Goal: Transaction & Acquisition: Purchase product/service

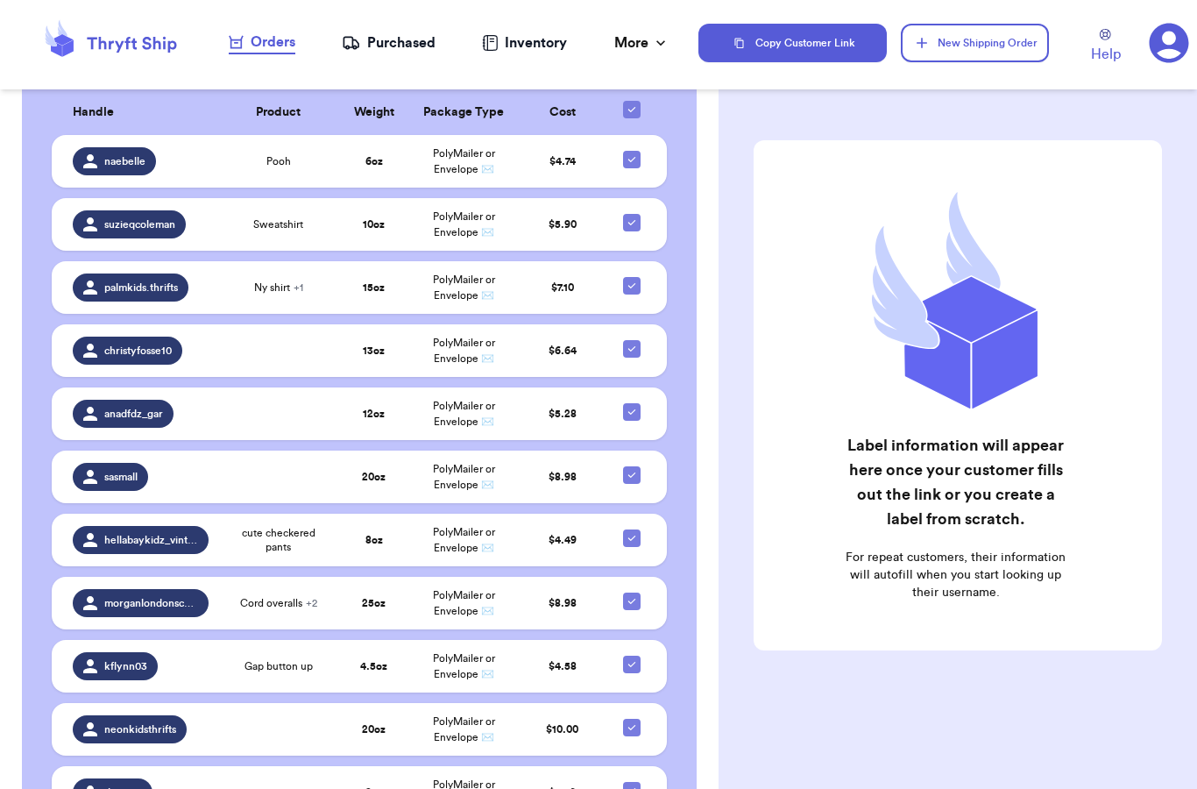
scroll to position [544, 0]
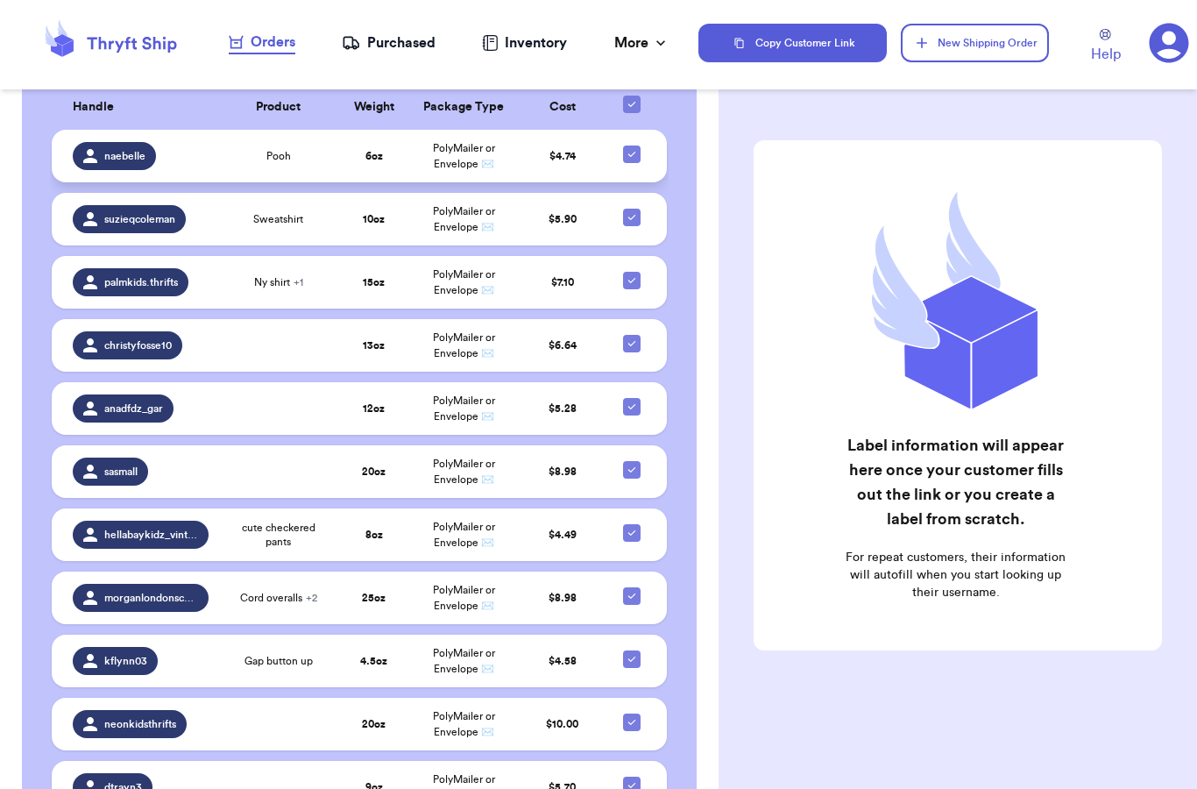
click at [636, 160] on icon at bounding box center [632, 154] width 14 height 14
click at [632, 146] on input "checkbox" at bounding box center [631, 145] width 1 height 1
checkbox input "false"
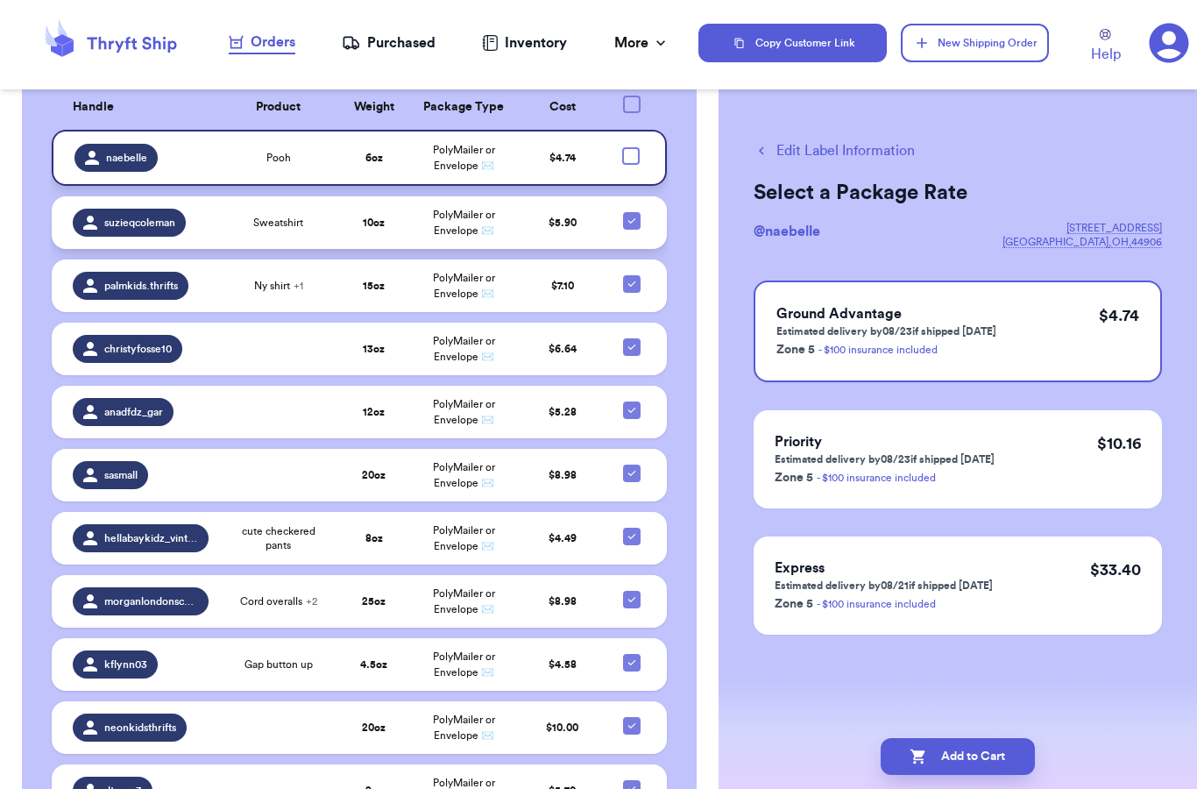
click at [628, 224] on icon at bounding box center [631, 220] width 7 height 5
click at [631, 212] on input "checkbox" at bounding box center [631, 211] width 1 height 1
checkbox input "false"
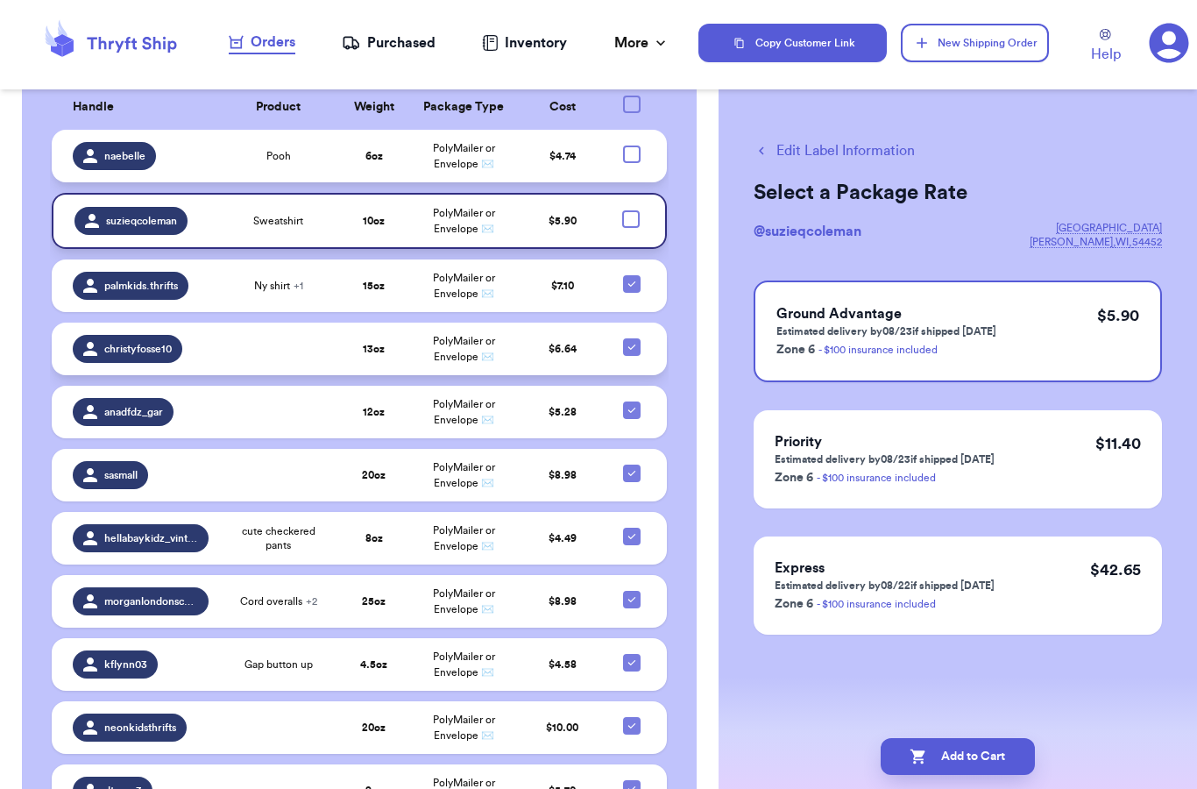
click at [628, 356] on div at bounding box center [632, 347] width 18 height 18
click at [631, 338] on input "checkbox" at bounding box center [631, 337] width 1 height 1
checkbox input "false"
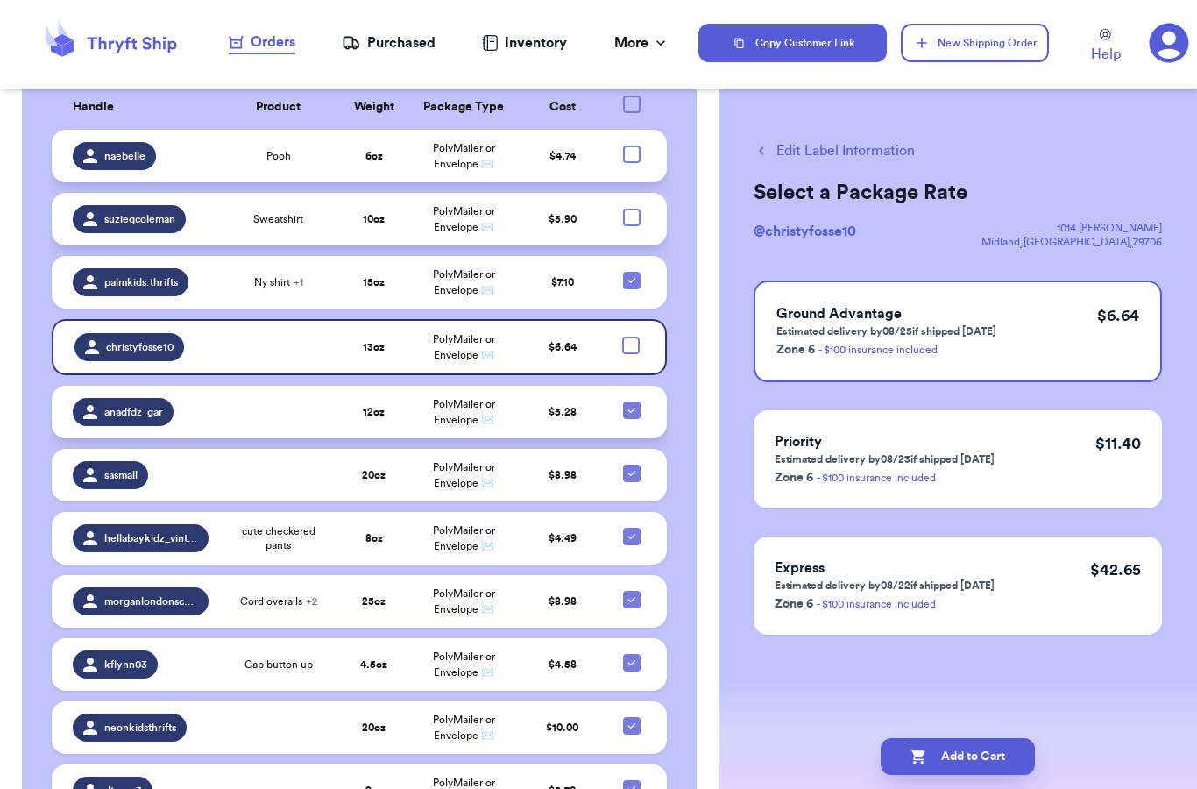
click at [632, 416] on icon at bounding box center [632, 410] width 14 height 14
click at [632, 401] on input "checkbox" at bounding box center [631, 401] width 1 height 1
checkbox input "false"
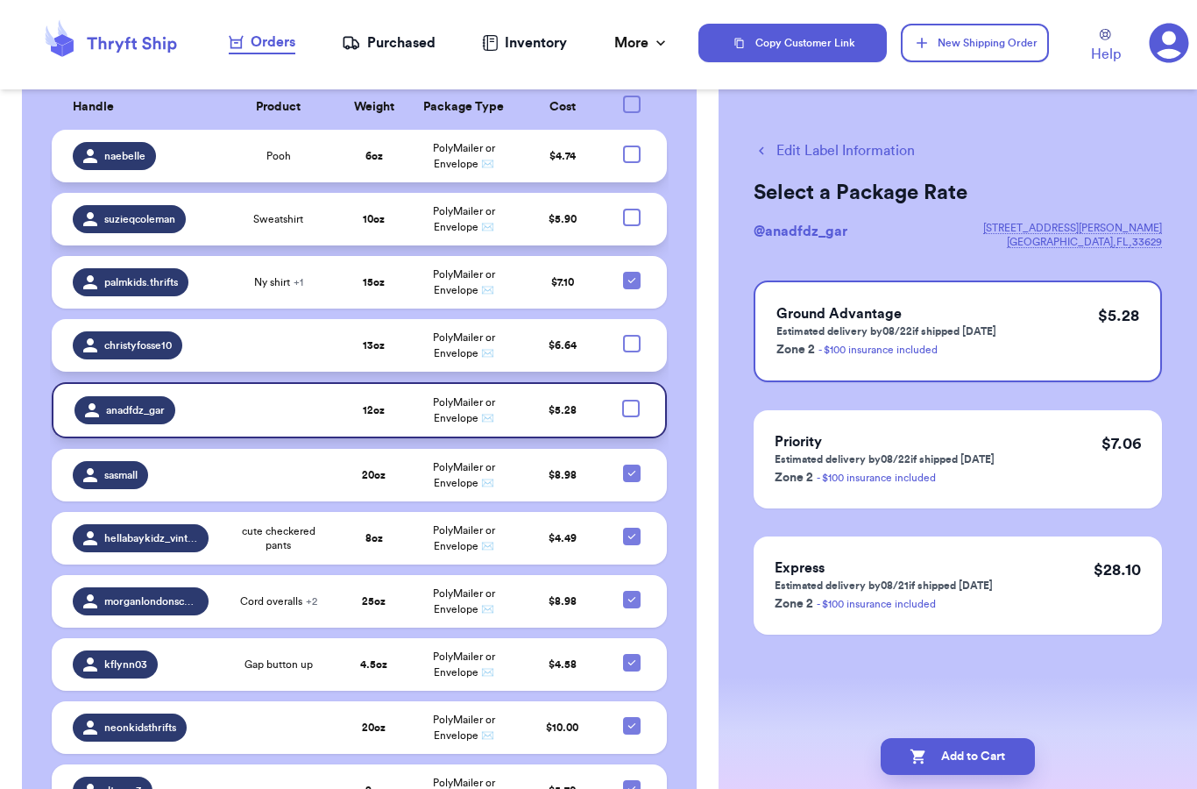
click at [635, 352] on div at bounding box center [632, 344] width 18 height 18
click at [632, 335] on input "checkbox" at bounding box center [631, 334] width 1 height 1
checkbox input "true"
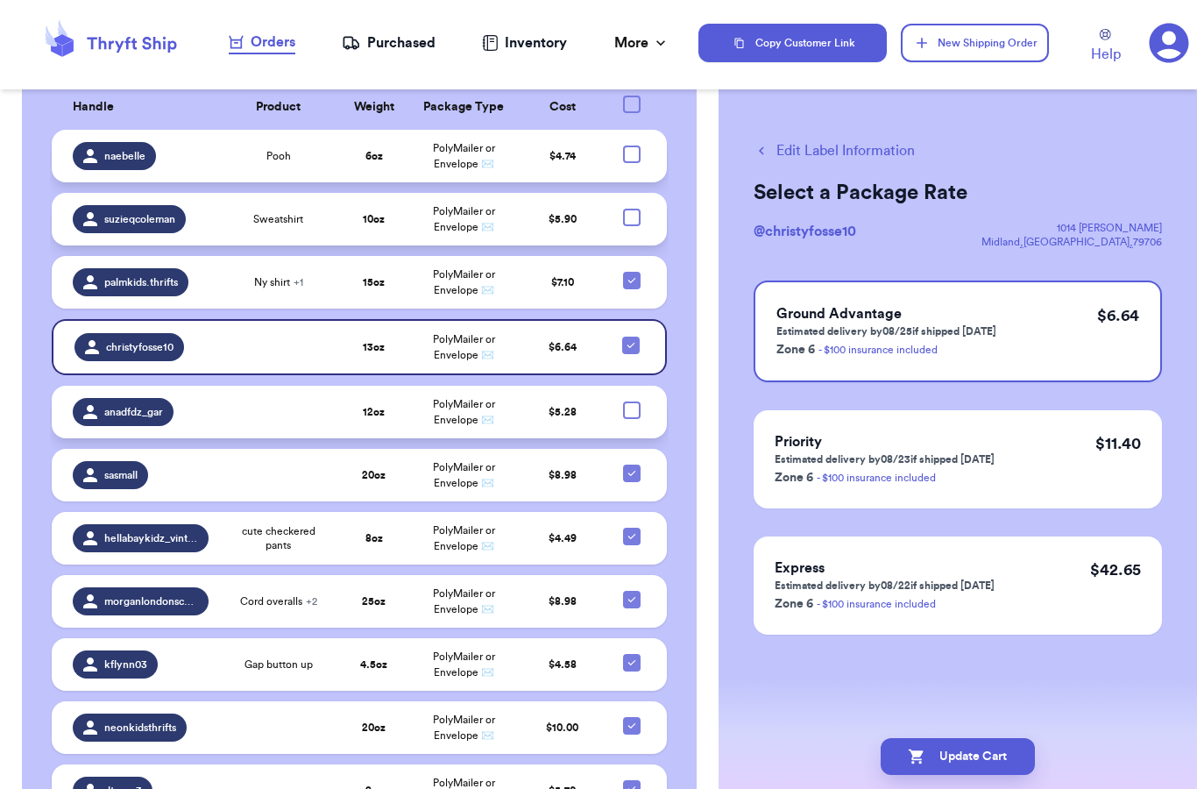
click at [633, 419] on div at bounding box center [632, 410] width 18 height 18
click at [632, 401] on input "checkbox" at bounding box center [631, 401] width 1 height 1
checkbox input "true"
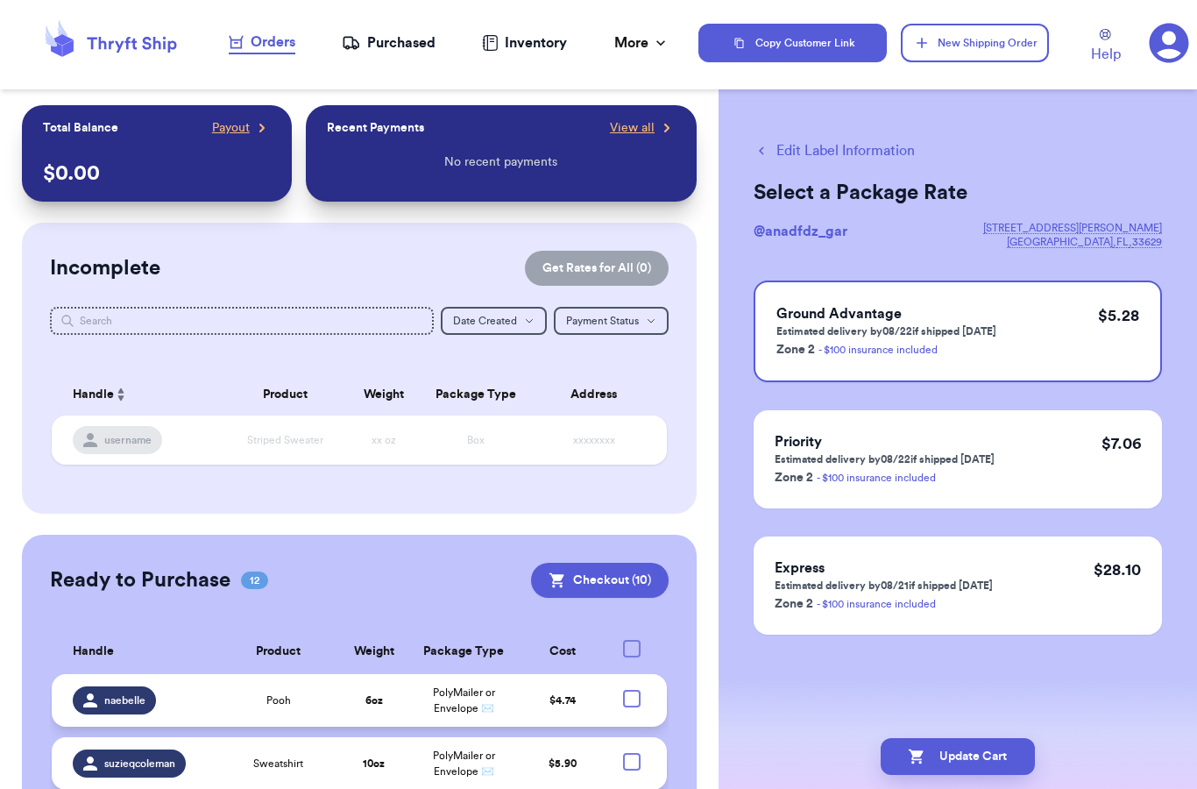
scroll to position [0, 0]
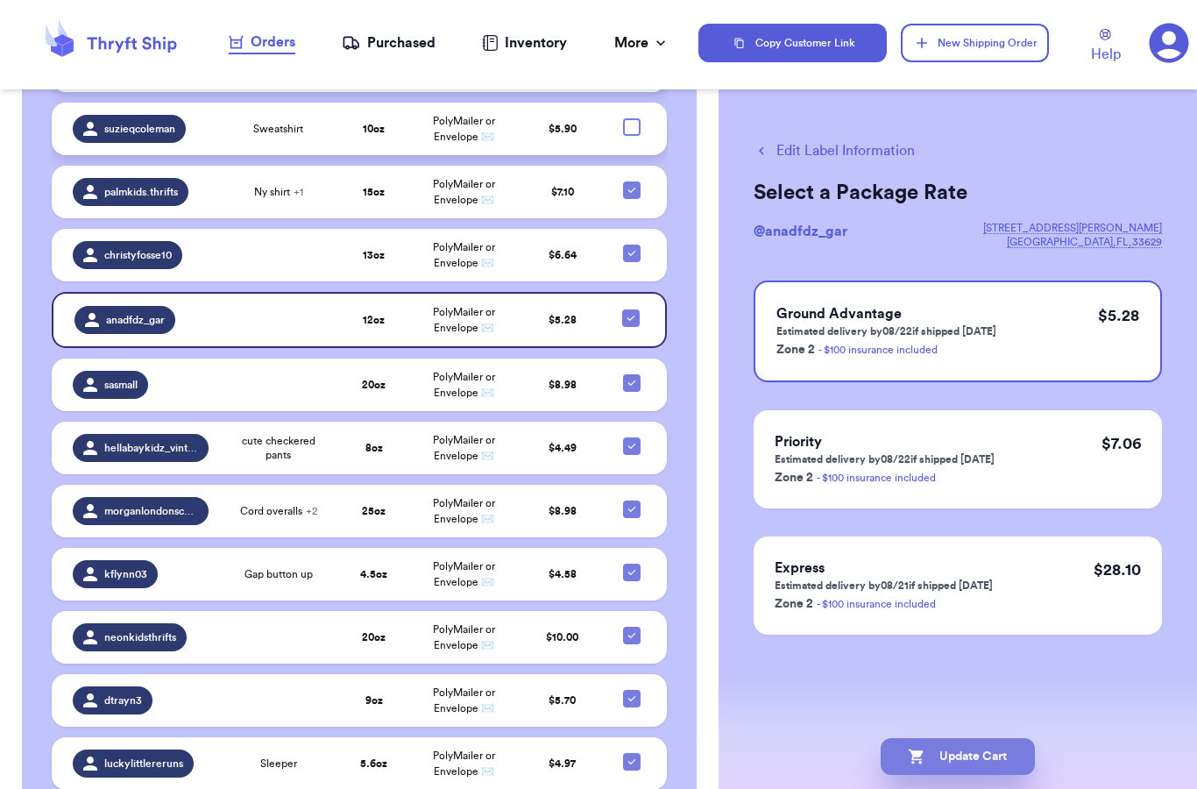
click at [998, 774] on button "Update Cart" at bounding box center [958, 756] width 154 height 37
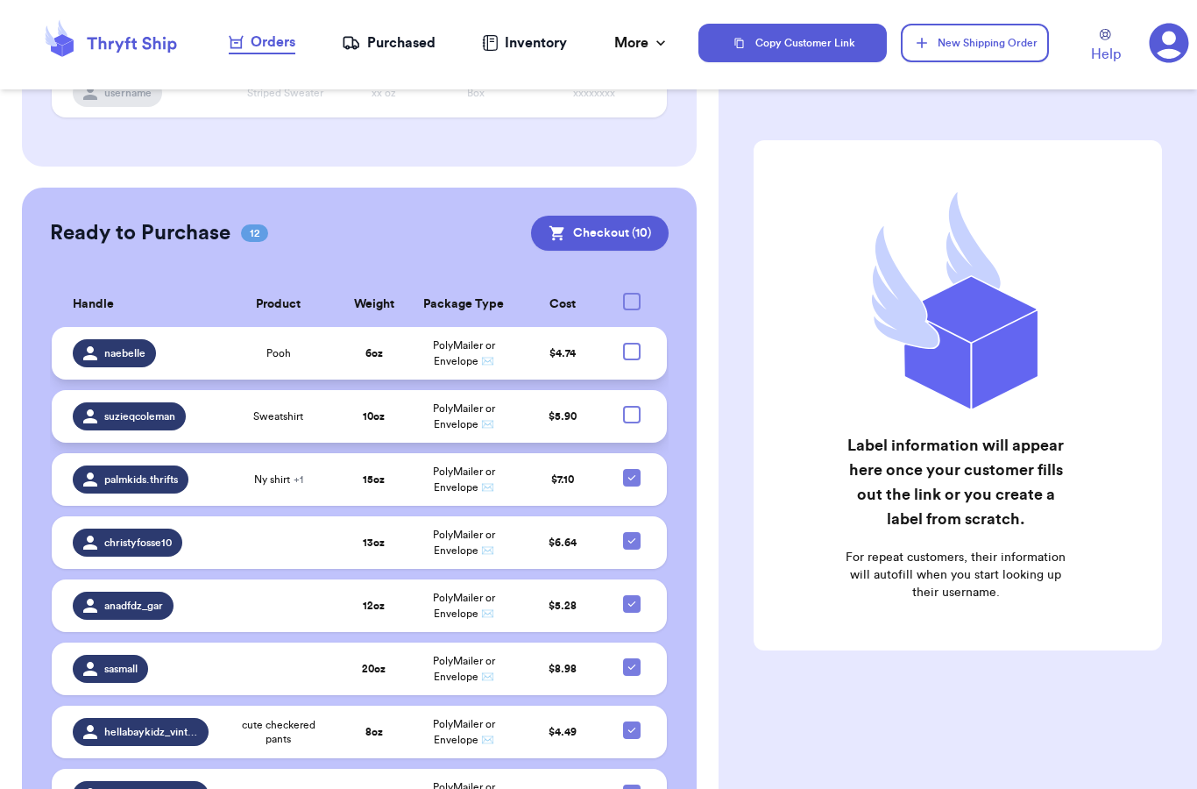
scroll to position [302, 0]
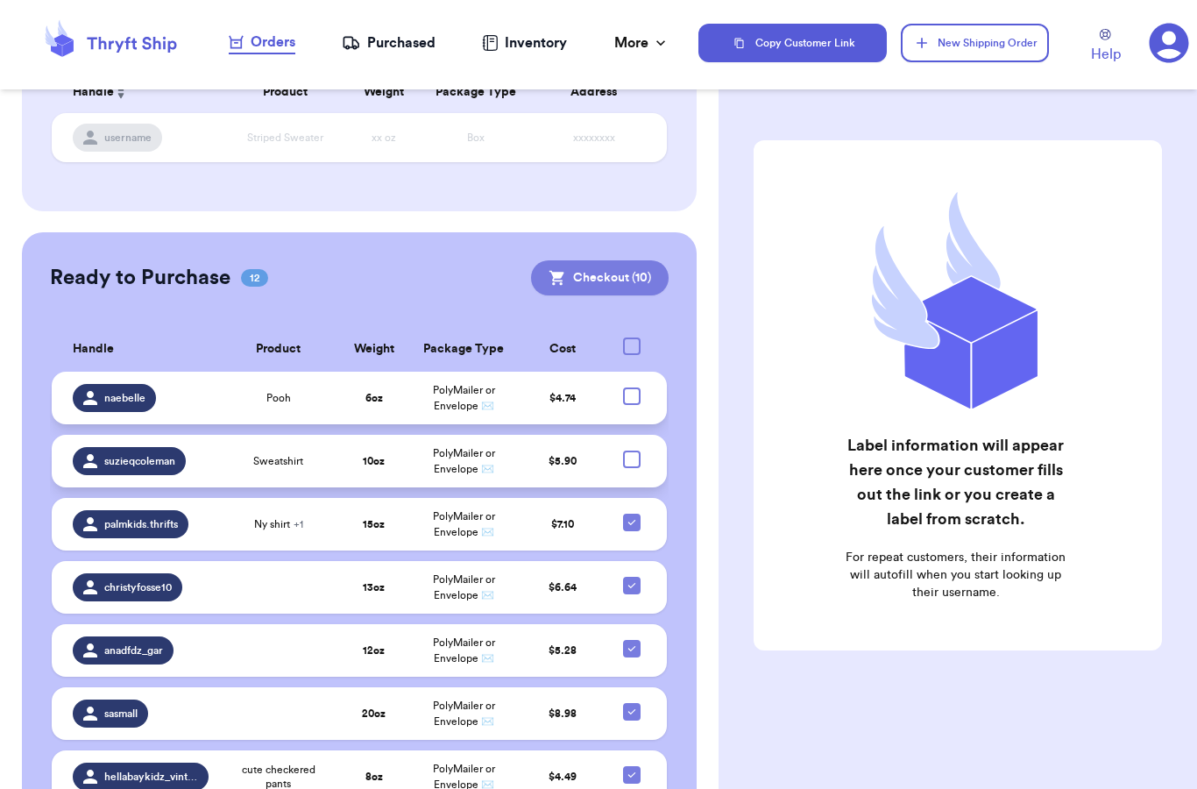
click at [642, 260] on button "Checkout ( 10 )" at bounding box center [600, 277] width 138 height 35
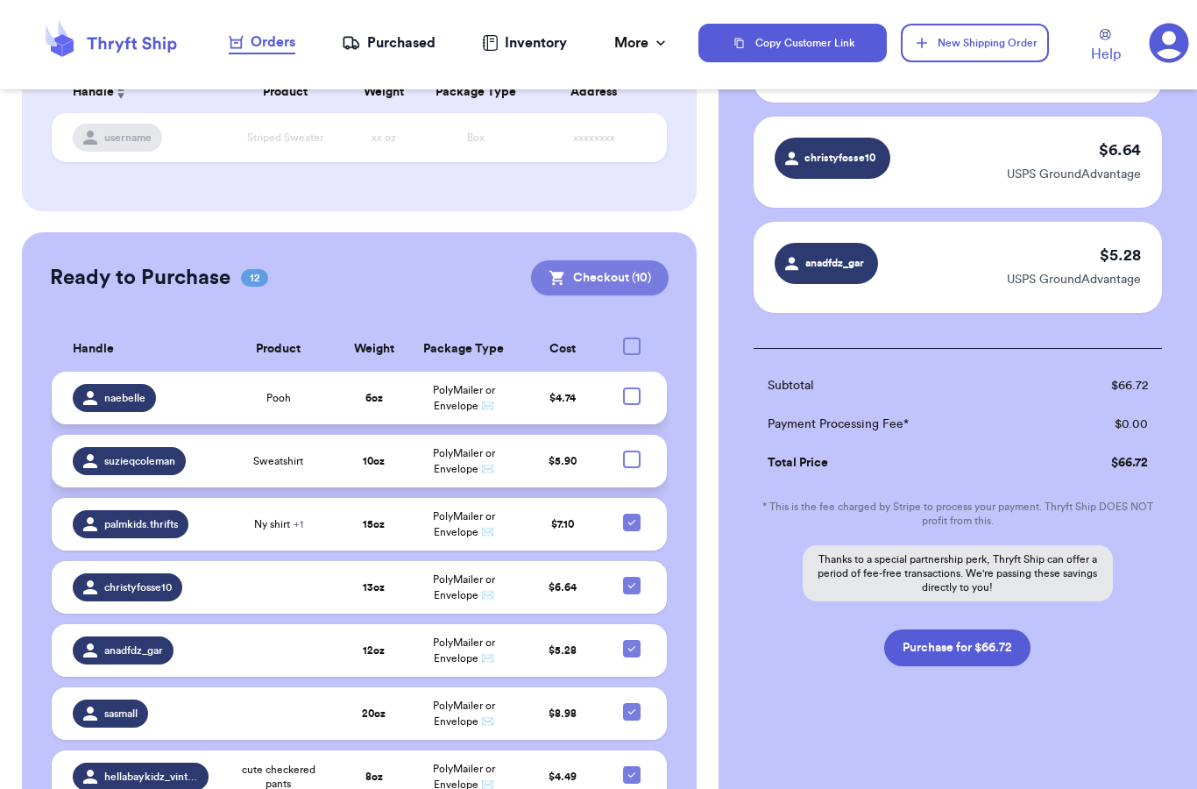
scroll to position [1026, 0]
click at [962, 649] on button "Purchase for $66.72" at bounding box center [957, 647] width 146 height 37
checkbox input "false"
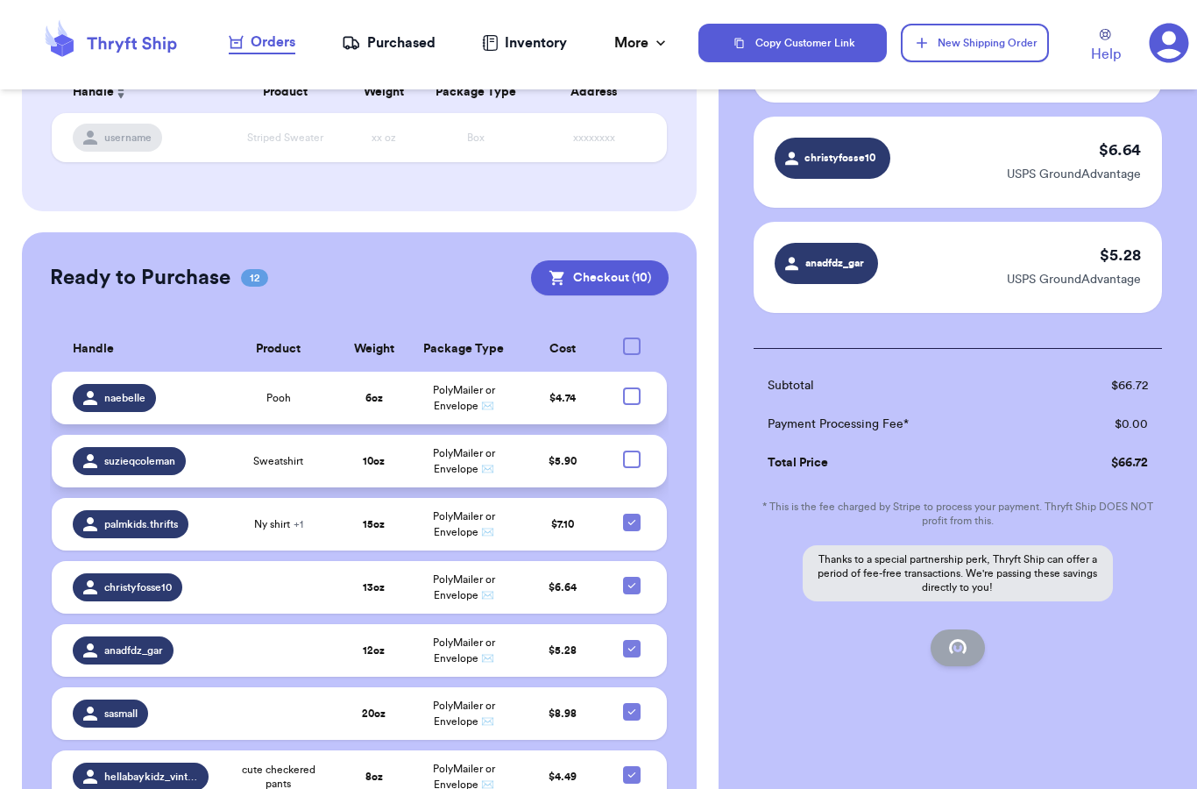
checkbox input "false"
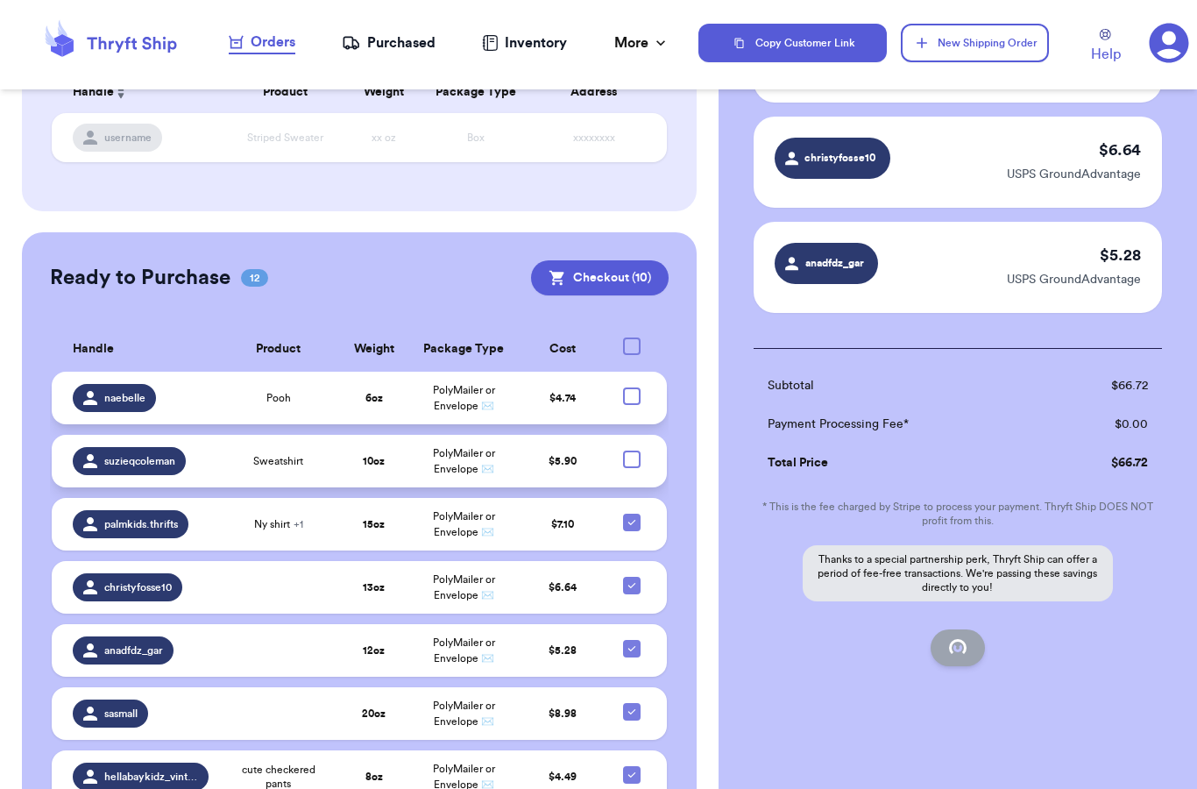
checkbox input "false"
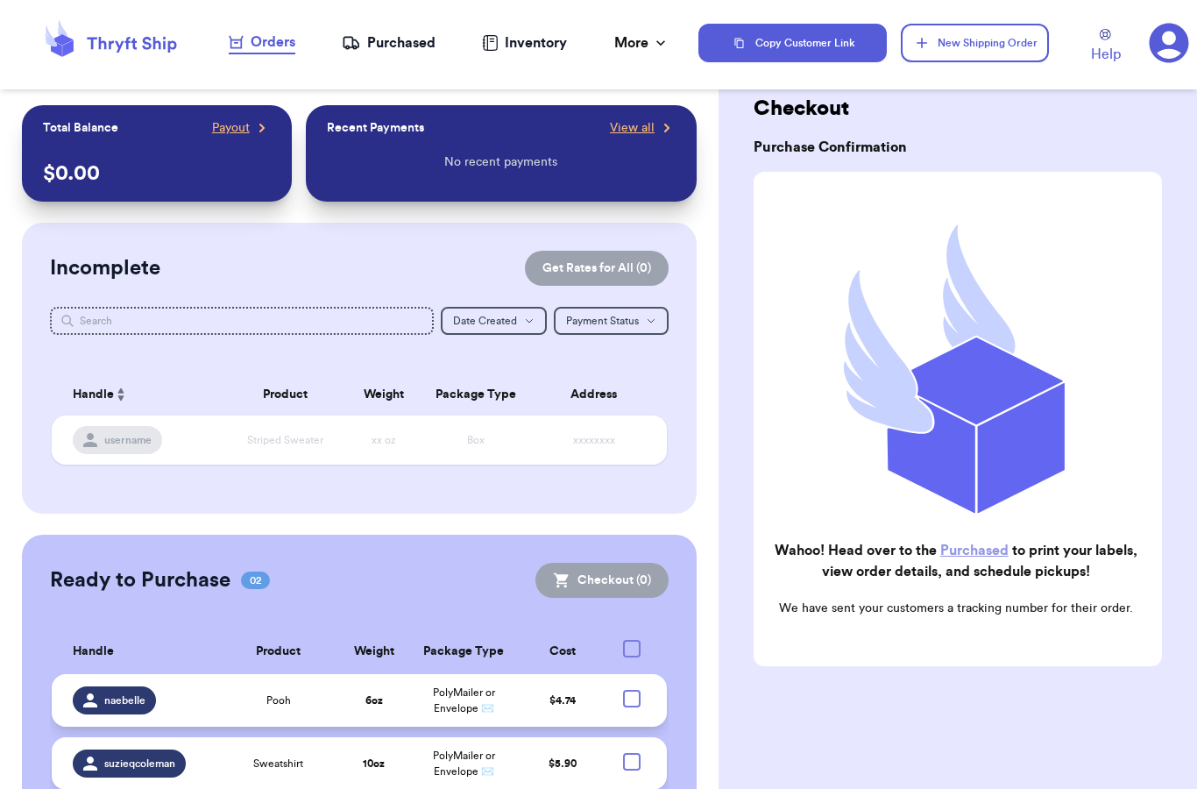
scroll to position [0, 0]
click at [385, 43] on div "Purchased" at bounding box center [389, 42] width 94 height 21
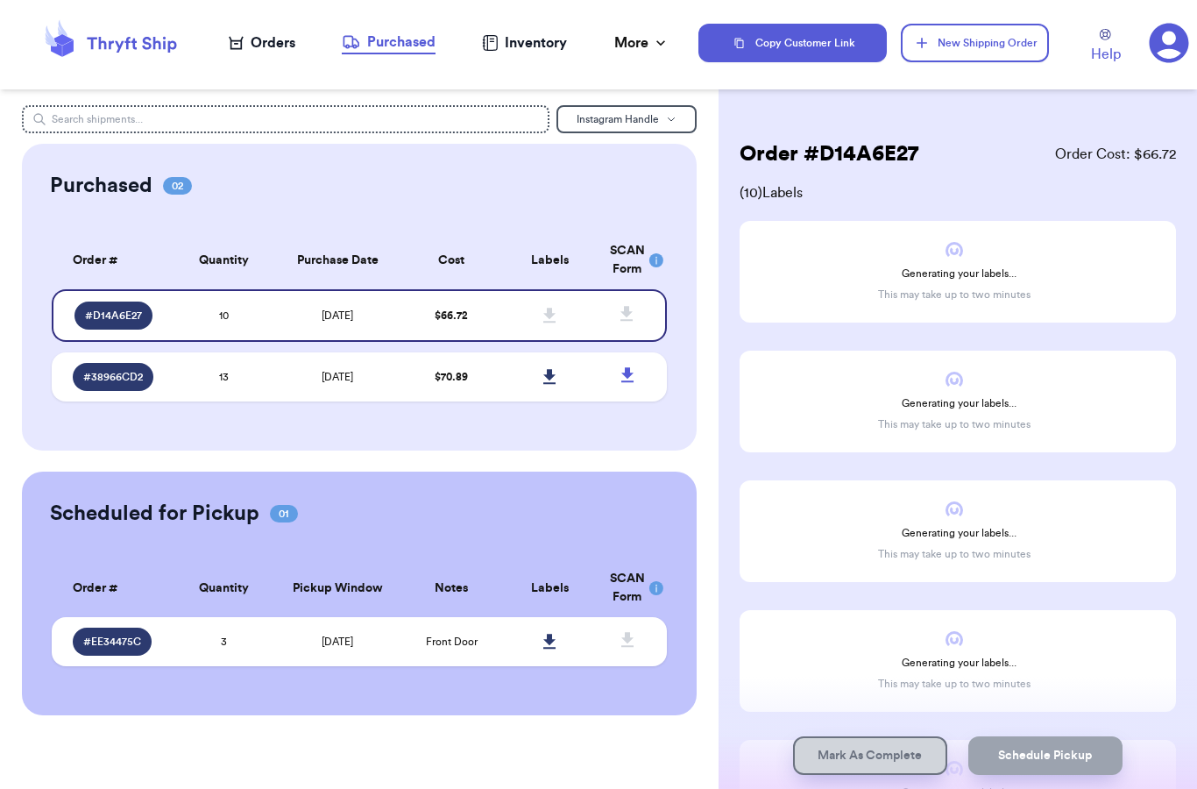
scroll to position [70, 0]
click at [604, 713] on div "Instagram Handle Purchased 02 Order # Qty Labels SCAN # D14A6E27 10 # 38966CD2 …" at bounding box center [359, 394] width 719 height 789
